Goal: Complete application form: Complete application form

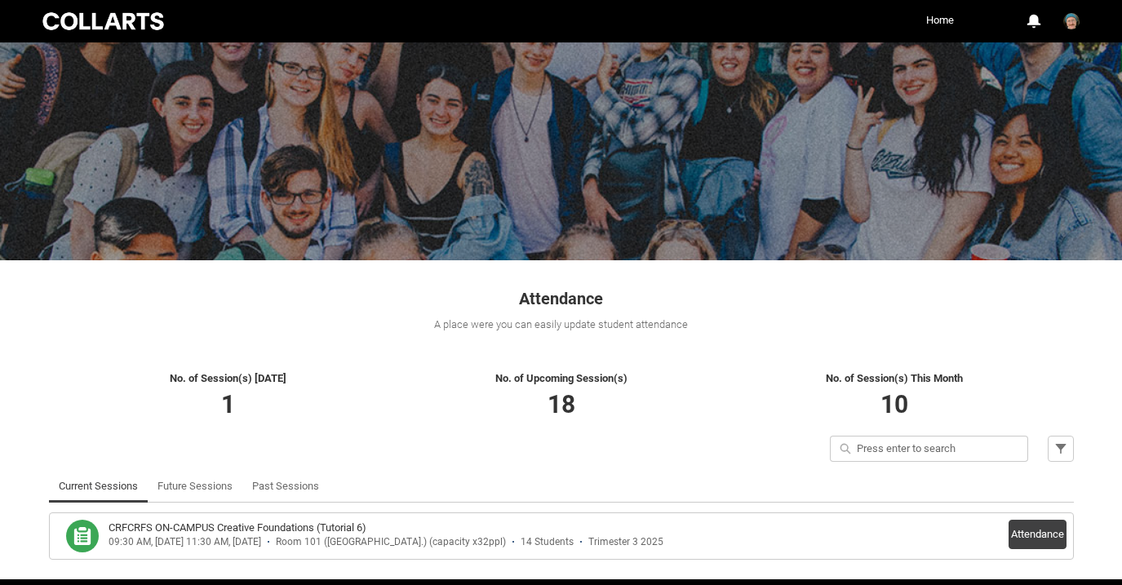
scroll to position [105, 0]
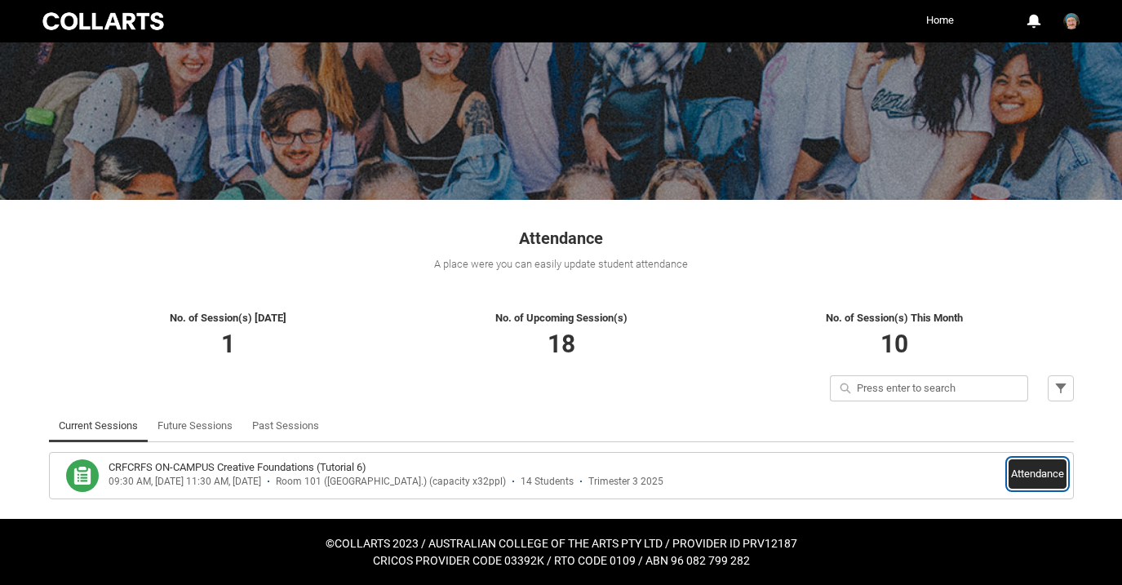
click at [1033, 480] on button "Attendance" at bounding box center [1038, 474] width 58 height 29
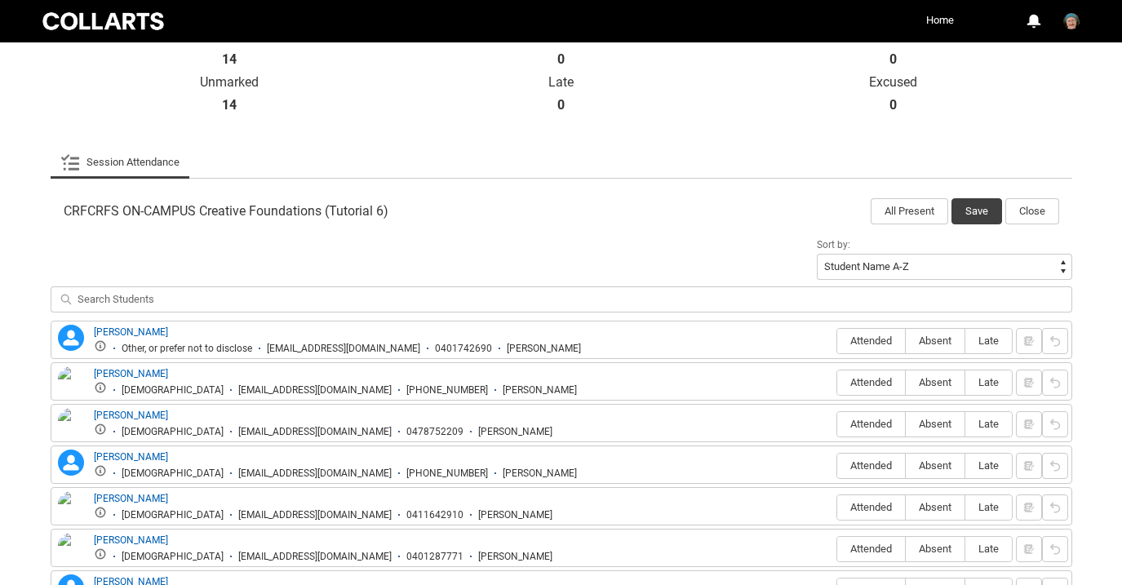
scroll to position [425, 0]
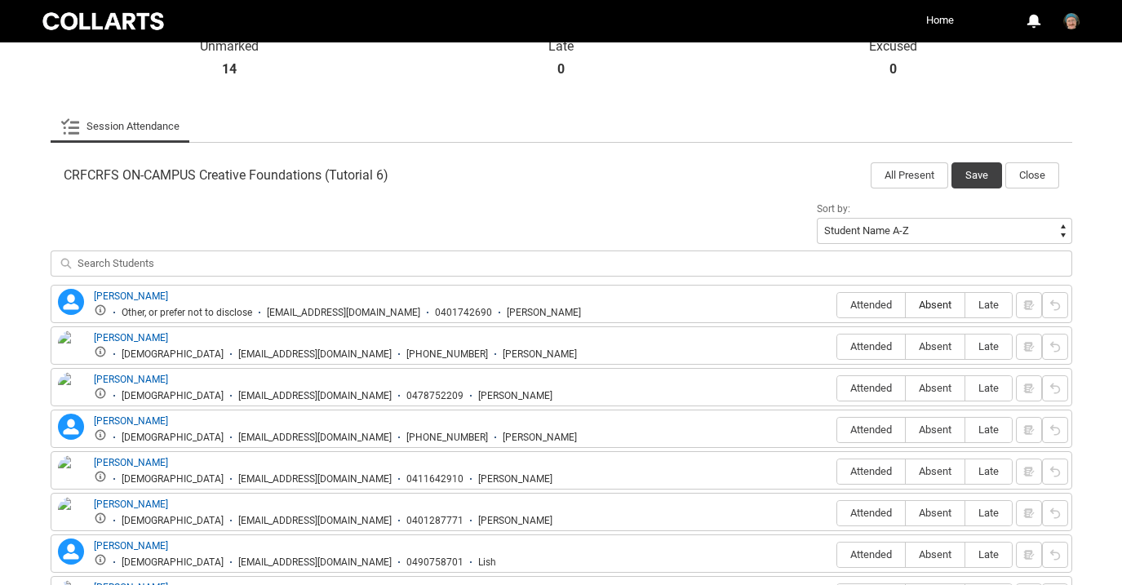
click at [940, 314] on label "Absent" at bounding box center [935, 305] width 59 height 25
click at [906, 305] on input "Absent" at bounding box center [905, 305] width 1 height 1
type lightning-radio-group "Absent"
radio input "true"
click at [935, 347] on span "Absent" at bounding box center [935, 346] width 59 height 12
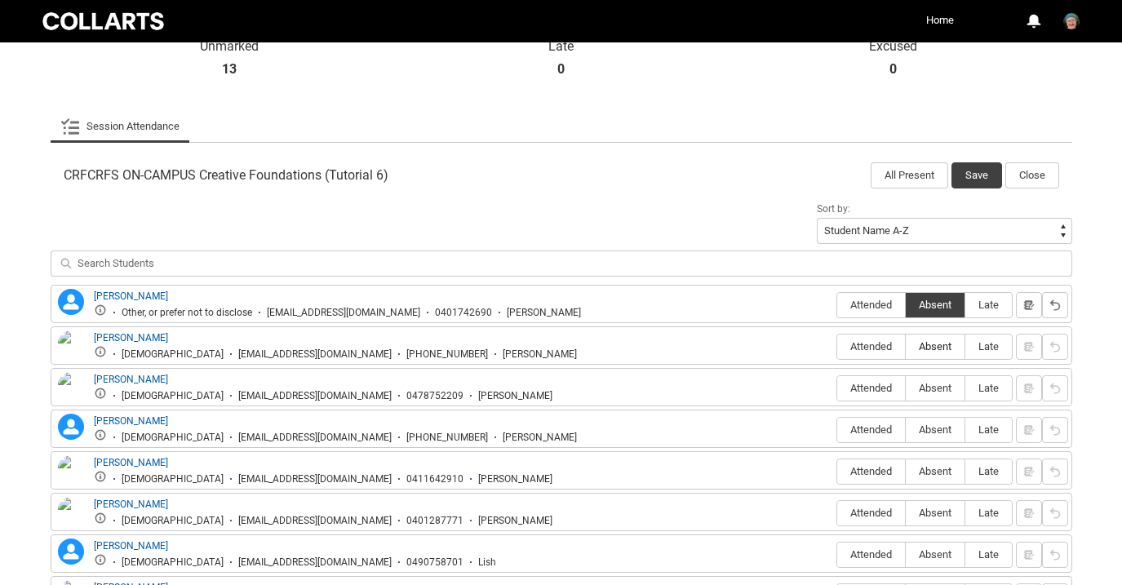
click at [906, 347] on input "Absent" at bounding box center [905, 346] width 1 height 1
type lightning-radio-group "Absent"
radio input "true"
click at [936, 383] on span "Absent" at bounding box center [935, 388] width 59 height 12
click at [906, 388] on input "Absent" at bounding box center [905, 388] width 1 height 1
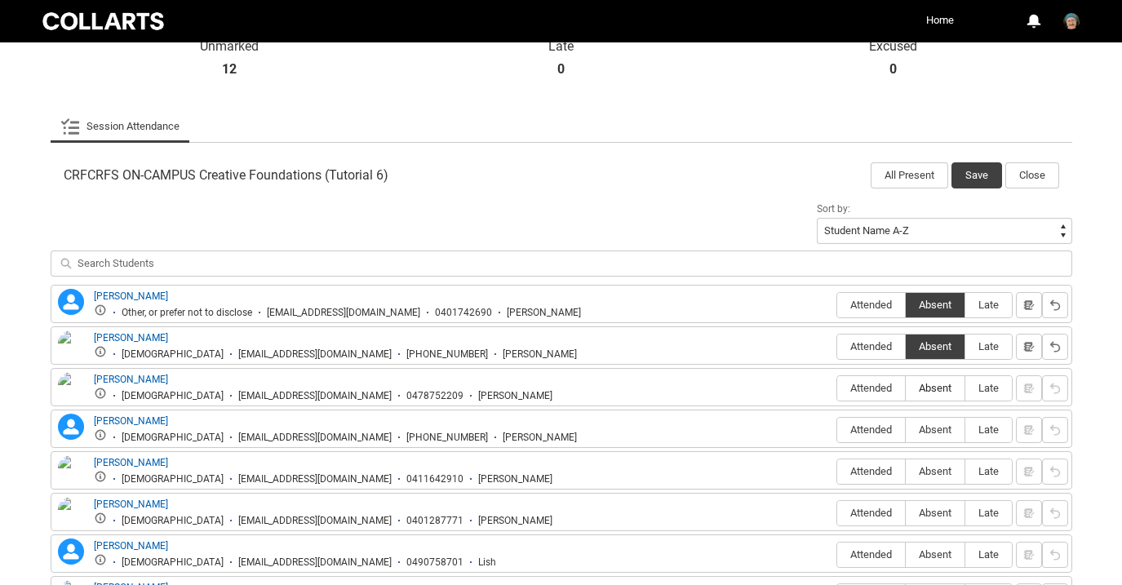
type lightning-radio-group "Absent"
radio input "true"
click at [938, 430] on span "Absent" at bounding box center [935, 430] width 59 height 12
click at [906, 430] on input "Absent" at bounding box center [905, 429] width 1 height 1
type lightning-radio-group "Absent"
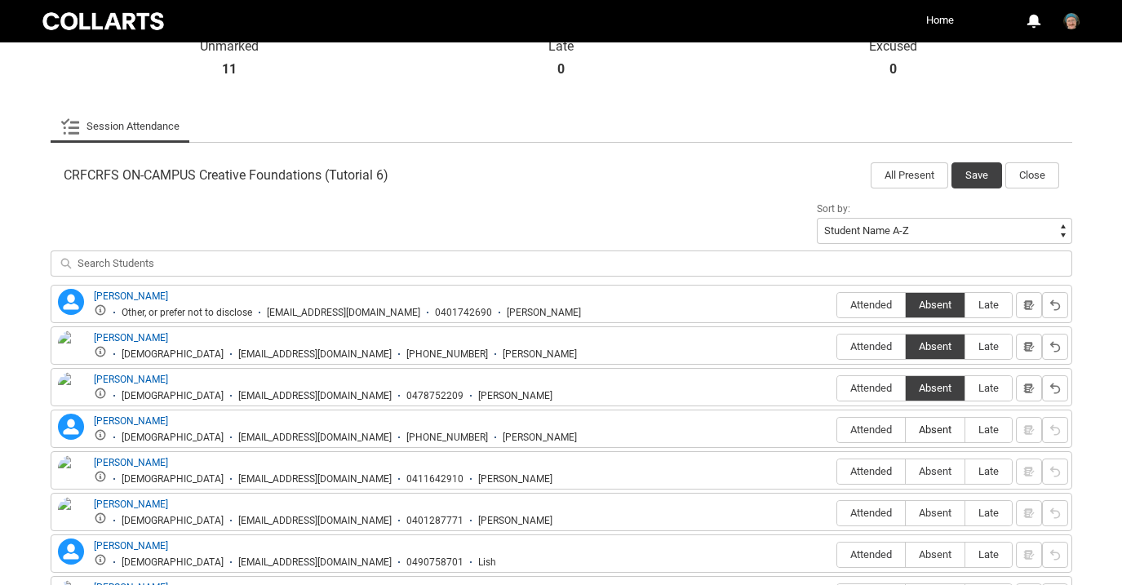
radio input "true"
click at [937, 467] on span "Absent" at bounding box center [935, 471] width 59 height 12
click at [906, 471] on input "Absent" at bounding box center [905, 471] width 1 height 1
type lightning-radio-group "Absent"
radio input "true"
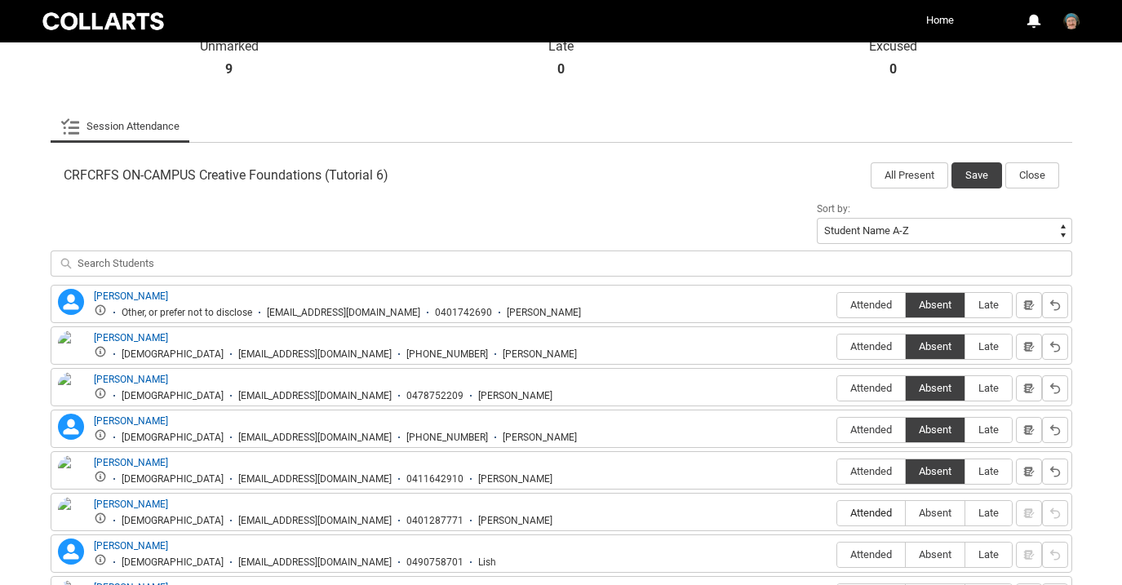
click at [871, 513] on span "Attended" at bounding box center [872, 513] width 68 height 12
click at [838, 513] on input "Attended" at bounding box center [837, 513] width 1 height 1
type lightning-radio-group "Attended"
radio input "true"
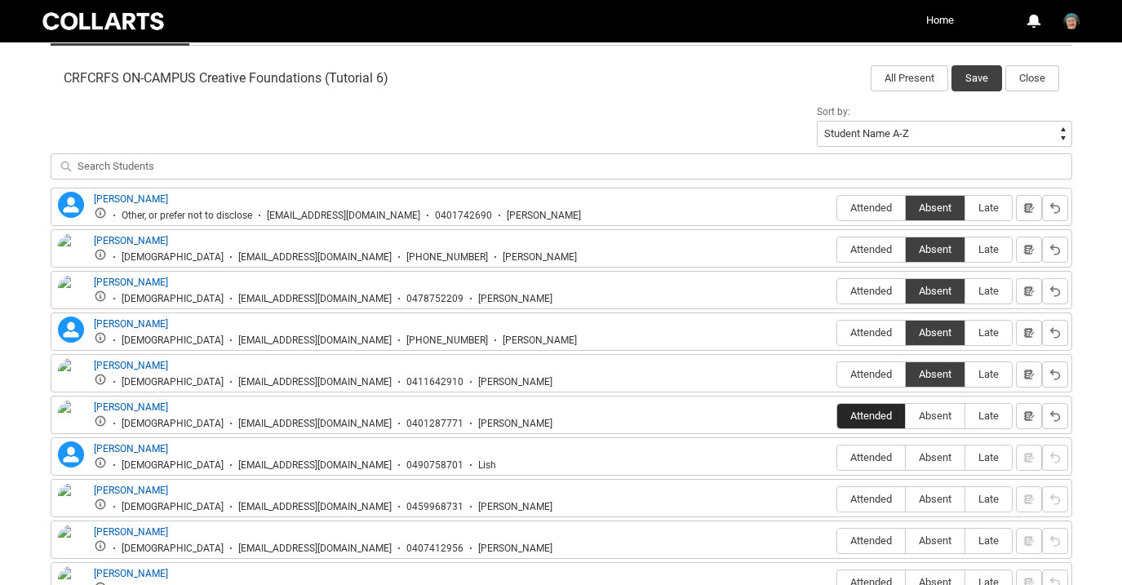
scroll to position [545, 0]
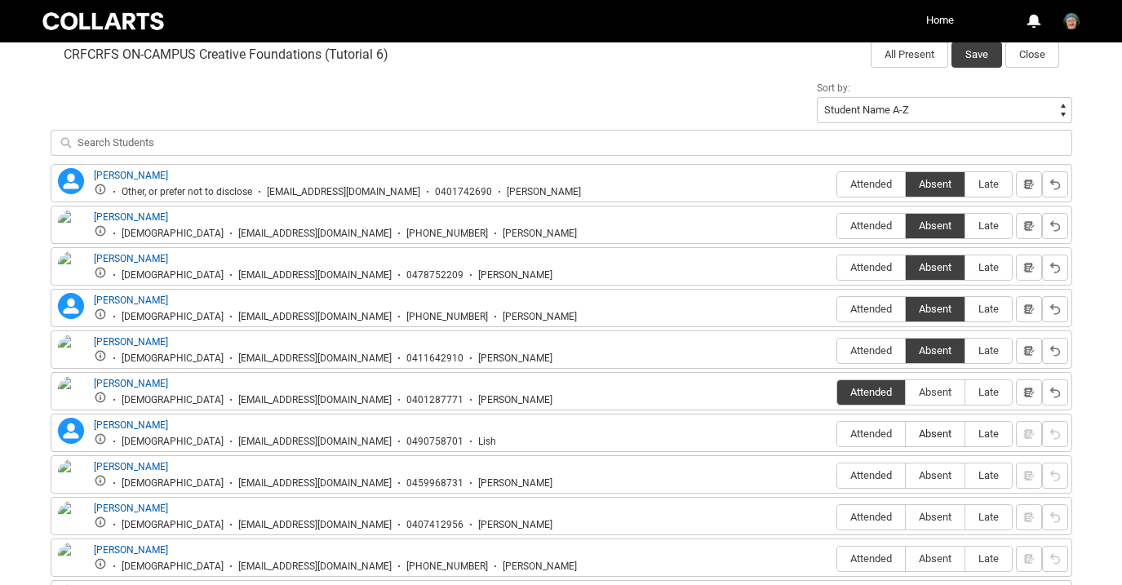
click at [949, 439] on span "Absent" at bounding box center [935, 434] width 59 height 12
click at [906, 434] on input "Absent" at bounding box center [905, 433] width 1 height 1
type lightning-radio-group "Absent"
radio input "true"
click at [940, 478] on span "Absent" at bounding box center [935, 475] width 59 height 12
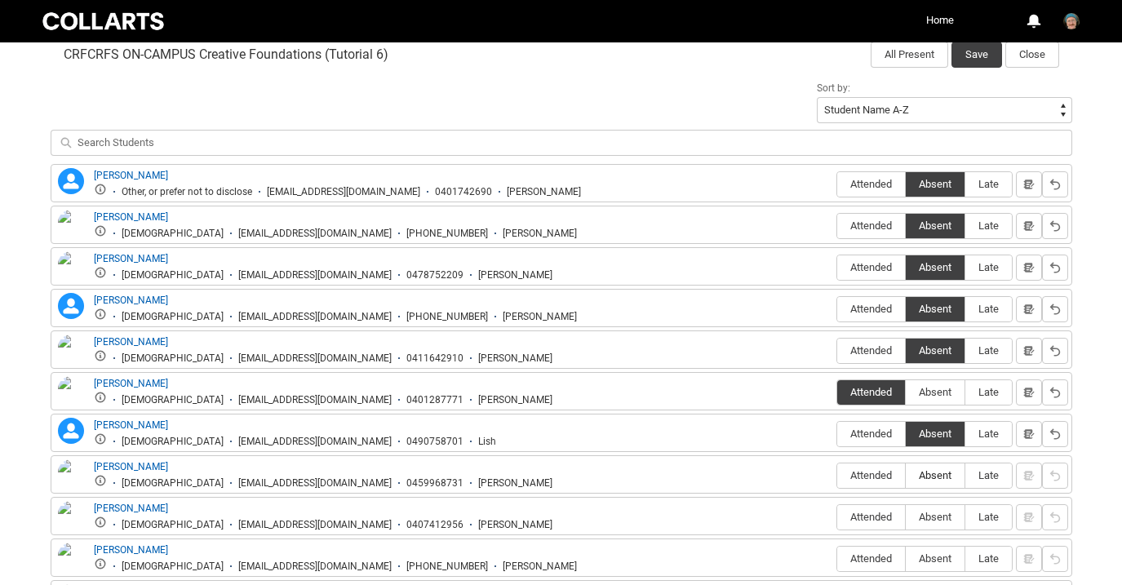
click at [906, 476] on input "Absent" at bounding box center [905, 475] width 1 height 1
type lightning-radio-group "Absent"
radio input "true"
click at [876, 518] on span "Attended" at bounding box center [872, 517] width 68 height 12
click at [838, 518] on input "Attended" at bounding box center [837, 517] width 1 height 1
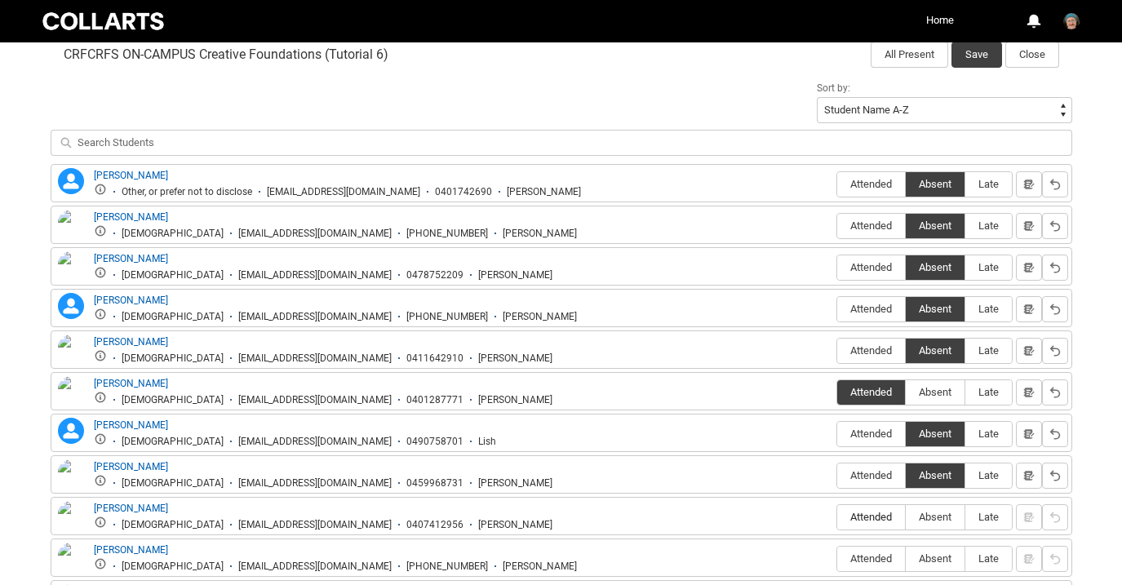
type lightning-radio-group "Attended"
radio input "true"
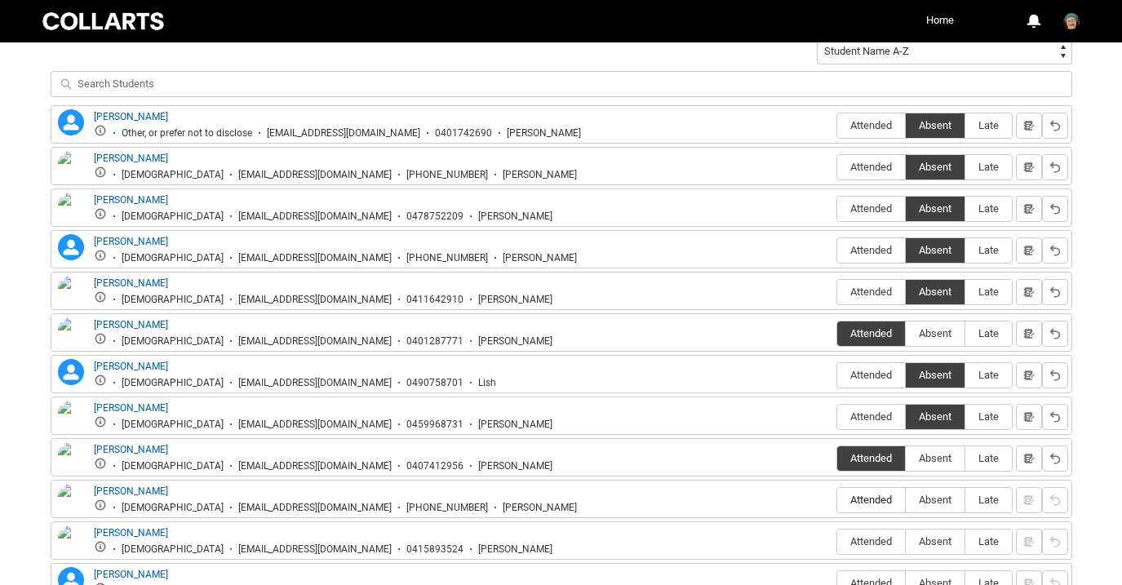
click at [877, 496] on span "Attended" at bounding box center [872, 500] width 68 height 12
click at [838, 500] on input "Attended" at bounding box center [837, 500] width 1 height 1
type lightning-radio-group "Attended"
radio input "true"
click at [935, 534] on label "Absent" at bounding box center [935, 542] width 59 height 25
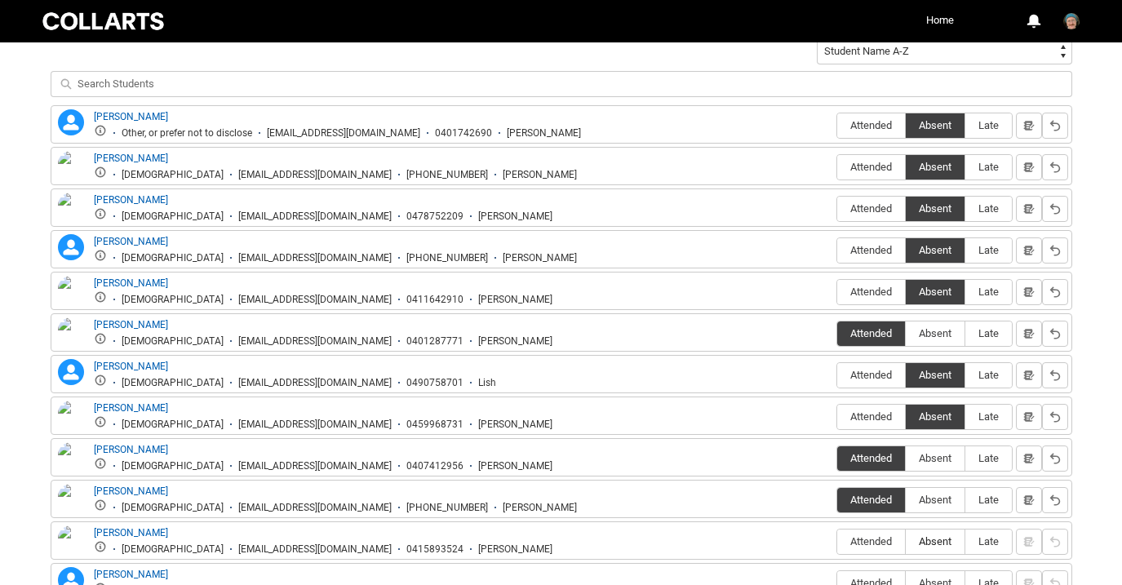
click at [906, 541] on input "Absent" at bounding box center [905, 541] width 1 height 1
type lightning-radio-group "Absent"
radio input "true"
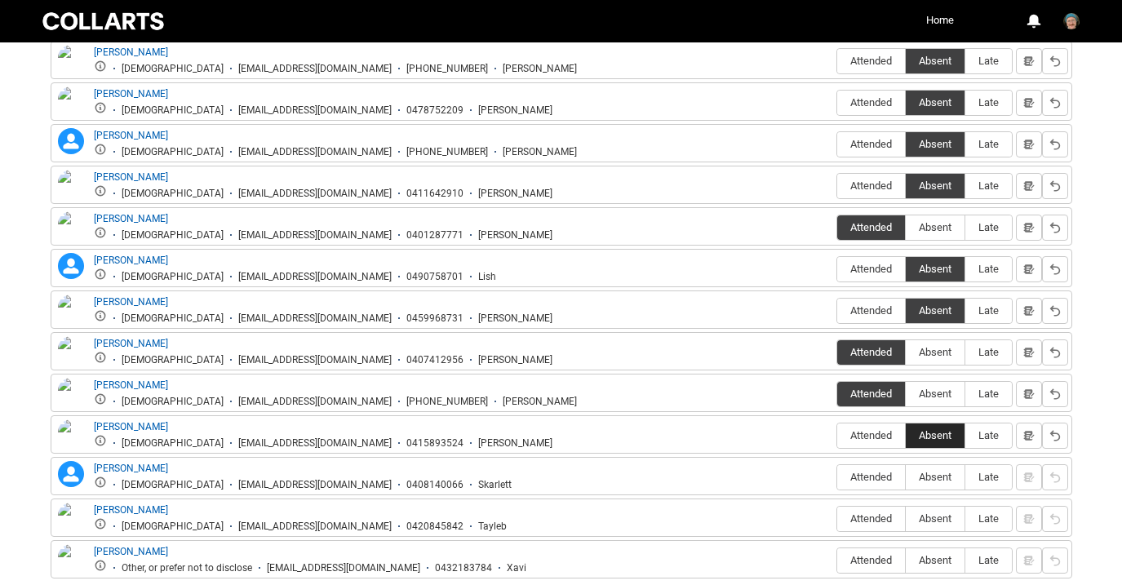
scroll to position [735, 0]
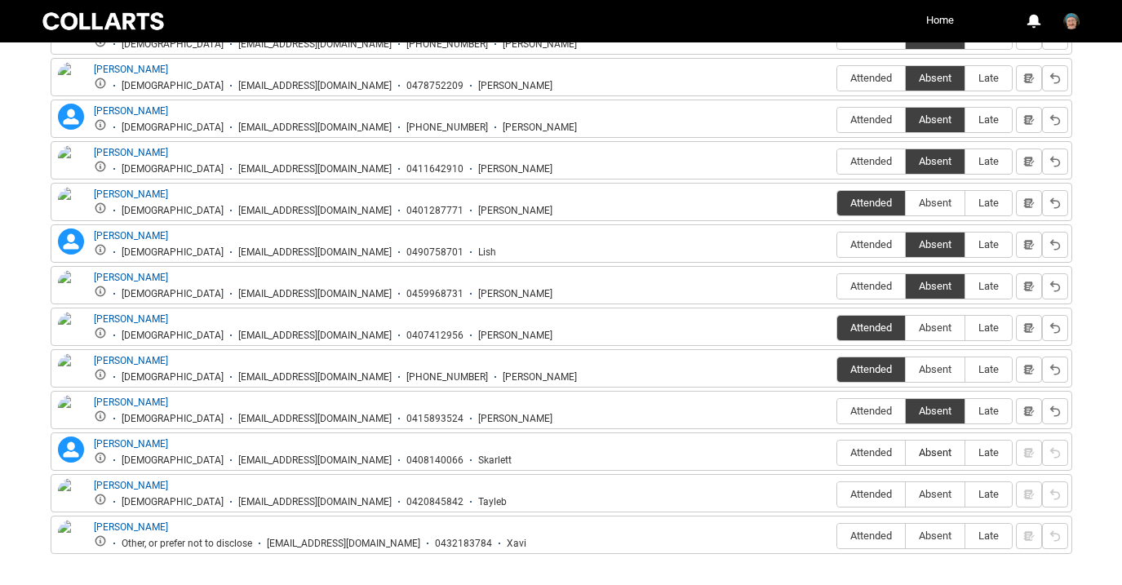
click at [937, 456] on span "Absent" at bounding box center [935, 453] width 59 height 12
click at [906, 453] on input "Absent" at bounding box center [905, 452] width 1 height 1
type lightning-radio-group "Absent"
radio input "true"
click at [936, 491] on span "Absent" at bounding box center [935, 494] width 59 height 12
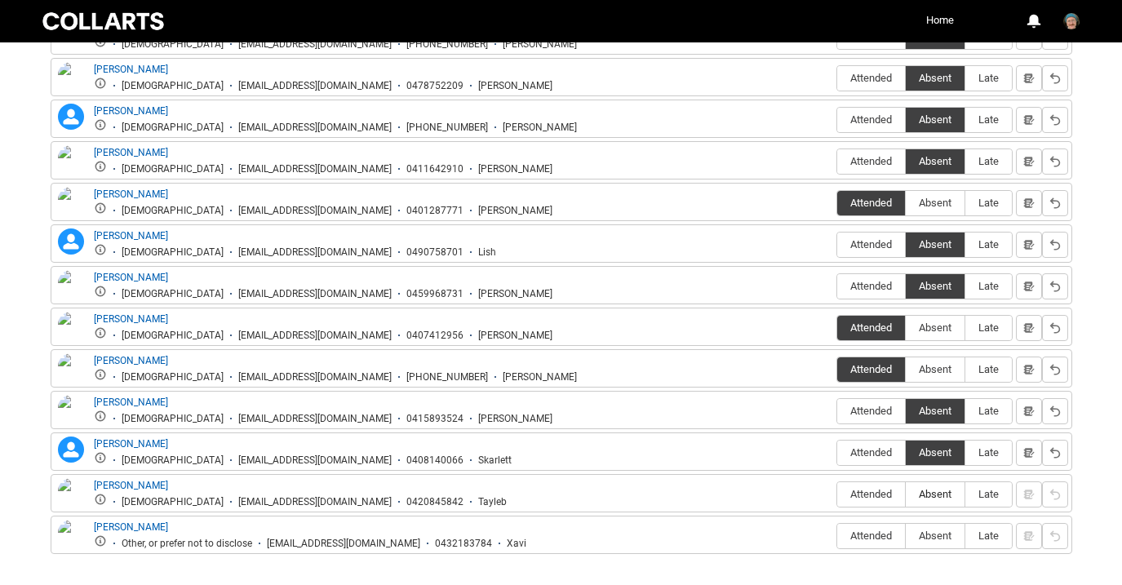
click at [906, 494] on input "Absent" at bounding box center [905, 494] width 1 height 1
type lightning-radio-group "Absent"
radio input "true"
click at [936, 530] on label "Absent" at bounding box center [935, 536] width 59 height 25
click at [906, 536] on input "Absent" at bounding box center [905, 536] width 1 height 1
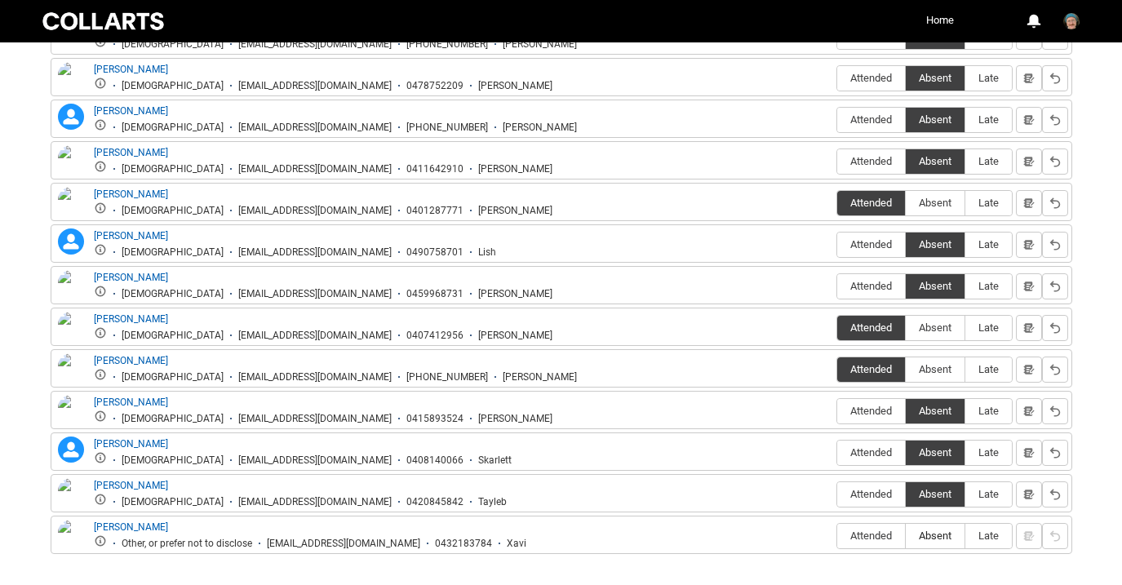
type lightning-radio-group "Absent"
radio input "true"
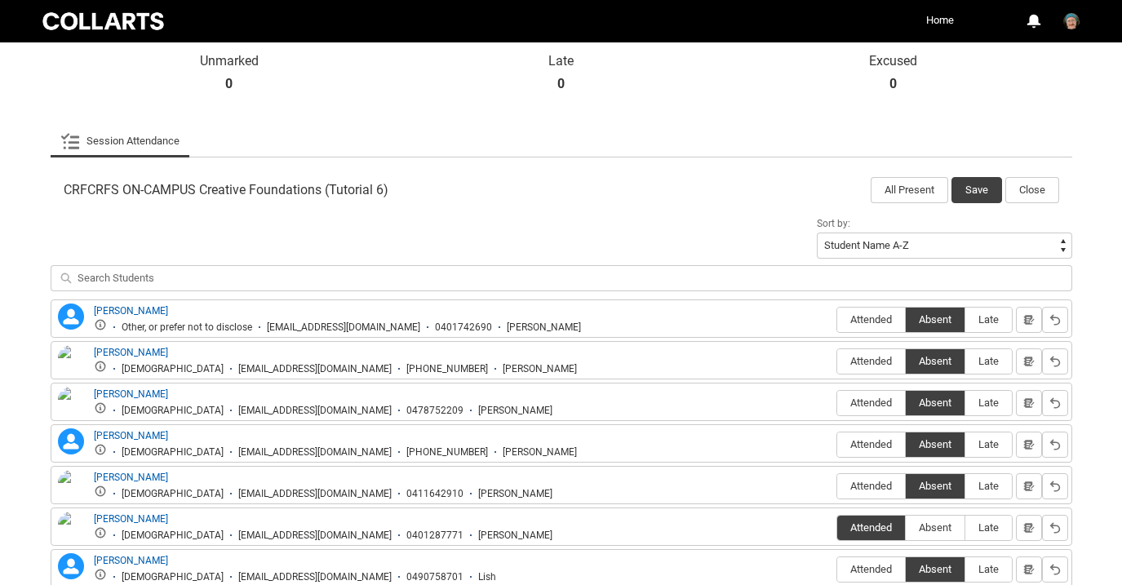
scroll to position [90, 0]
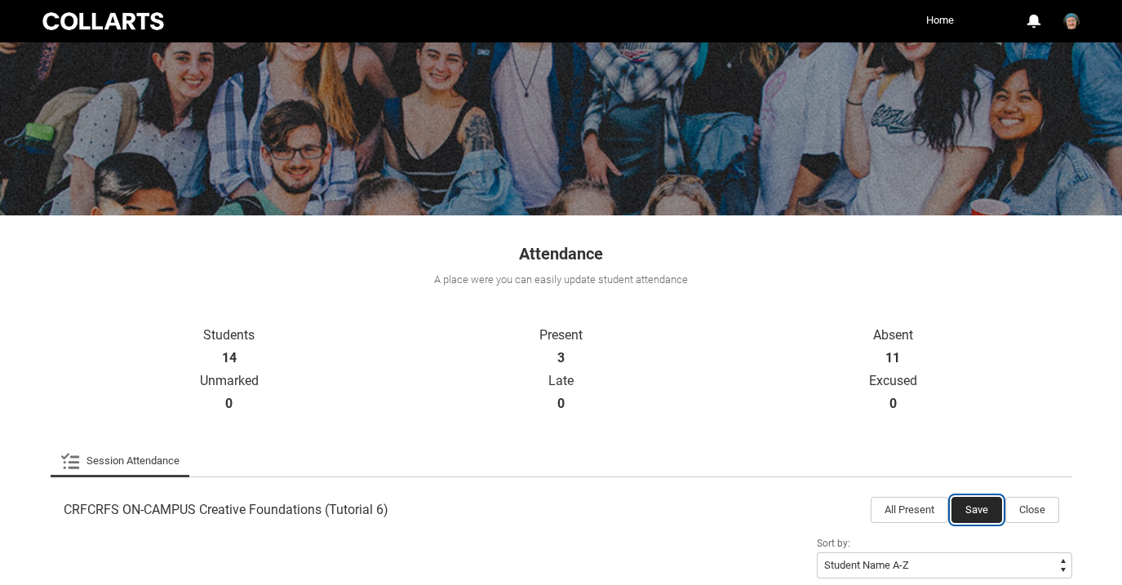
click at [976, 504] on button "Save" at bounding box center [977, 510] width 51 height 26
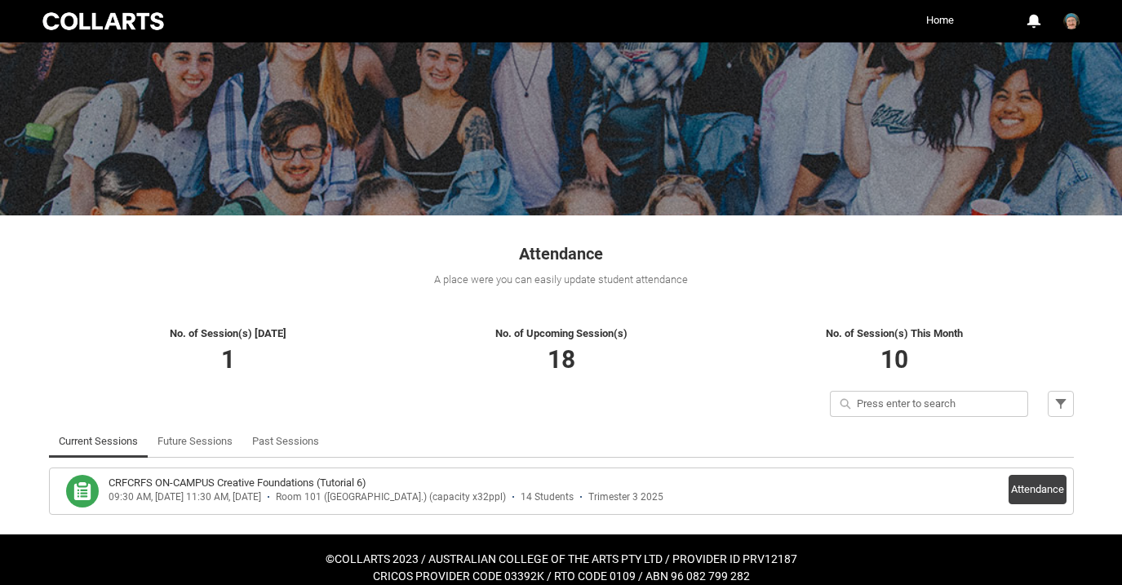
scroll to position [105, 0]
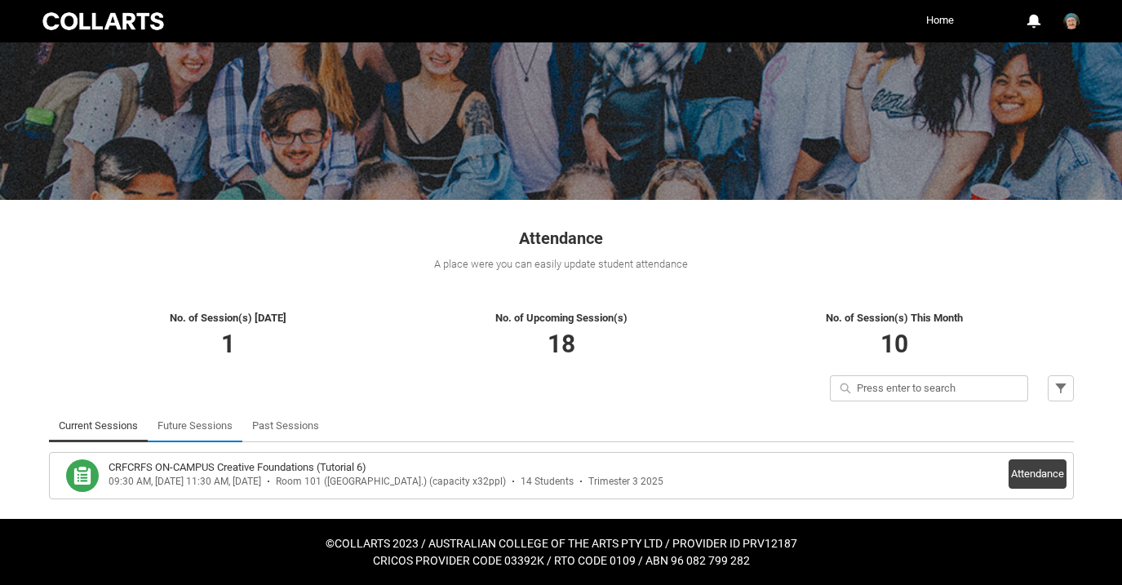
click at [189, 428] on link "Future Sessions" at bounding box center [195, 426] width 75 height 33
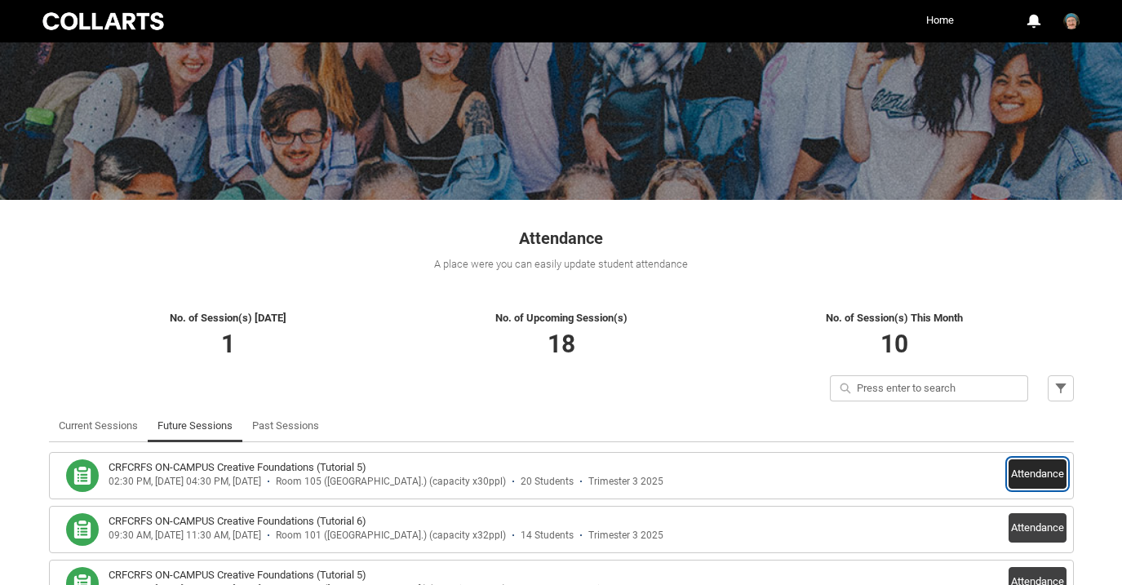
click at [1039, 473] on button "Attendance" at bounding box center [1038, 474] width 58 height 29
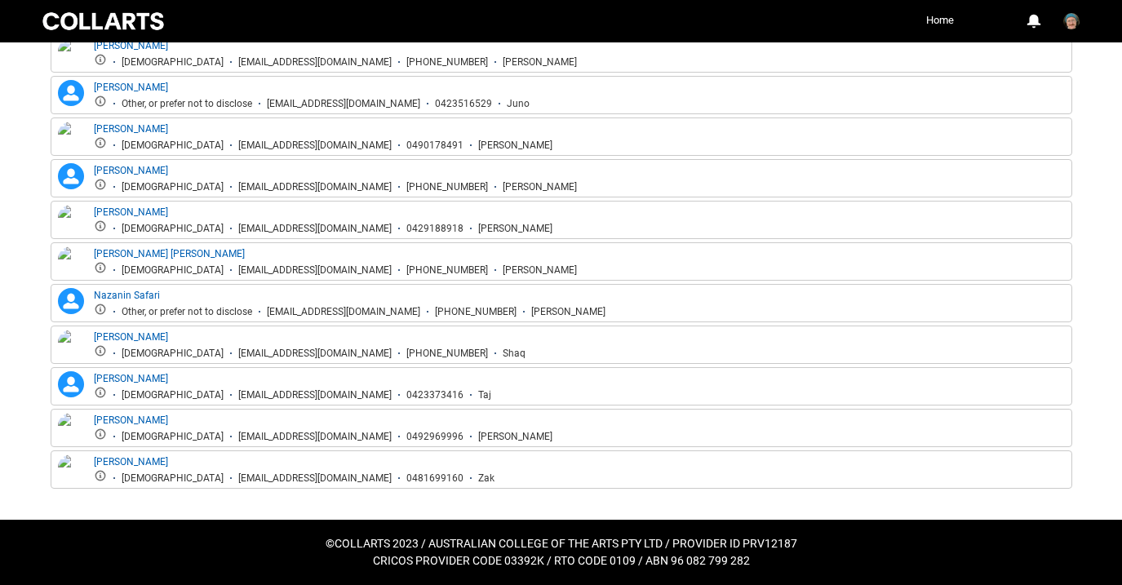
scroll to position [0, 0]
